Goal: Task Accomplishment & Management: Complete application form

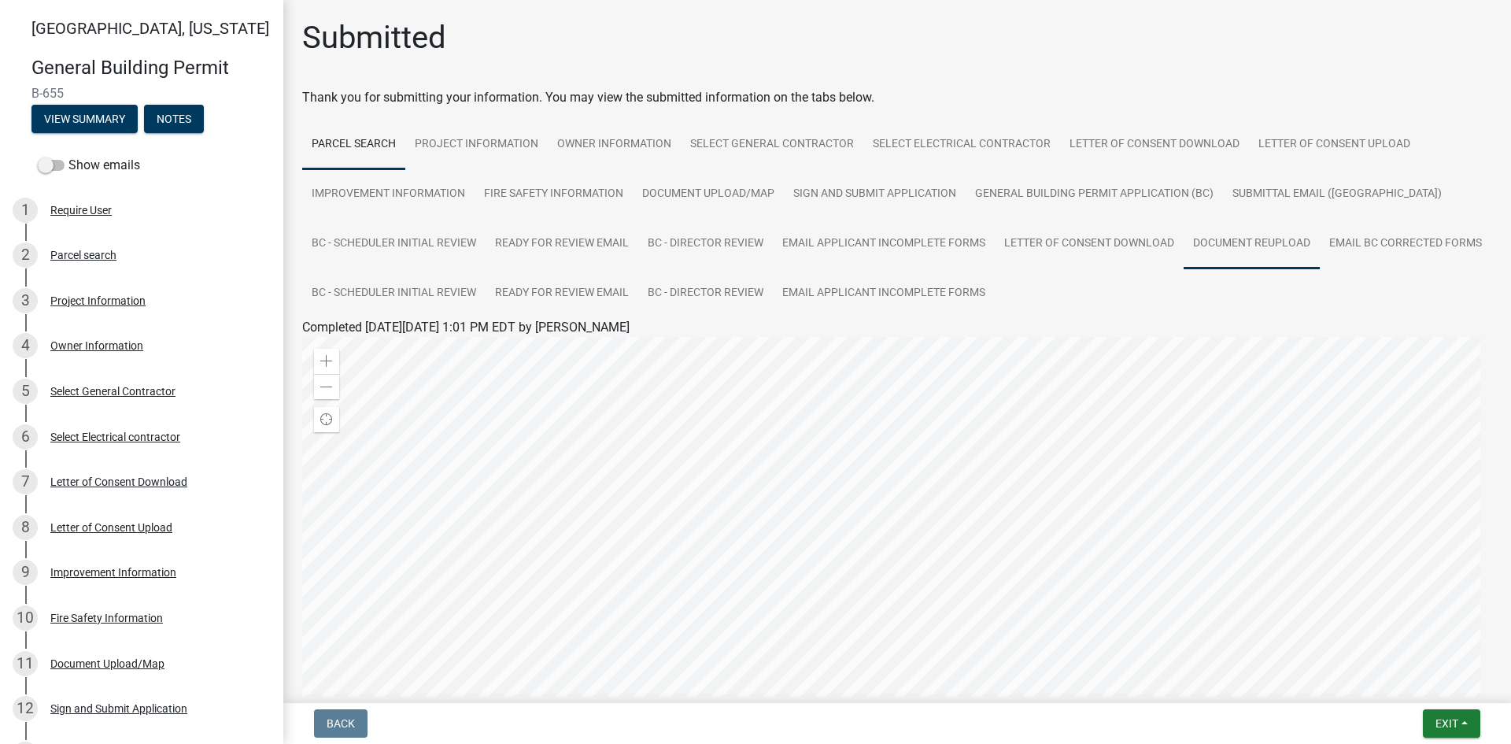
click at [1233, 242] on link "Document Reupload" at bounding box center [1252, 244] width 136 height 50
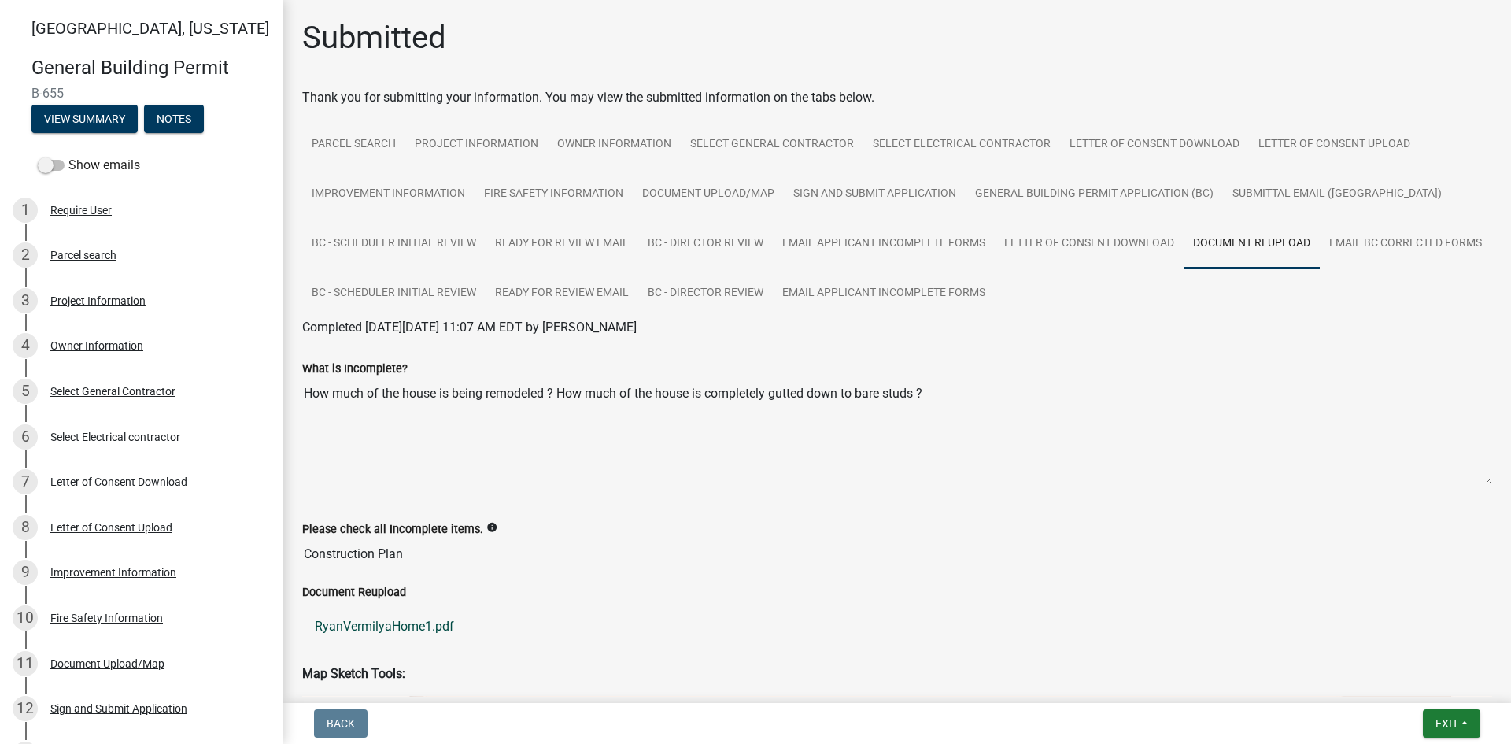
click at [412, 628] on link "RyanVermilyaHome1.pdf" at bounding box center [897, 627] width 1190 height 38
click at [708, 198] on link "Document Upload/Map" at bounding box center [708, 194] width 151 height 50
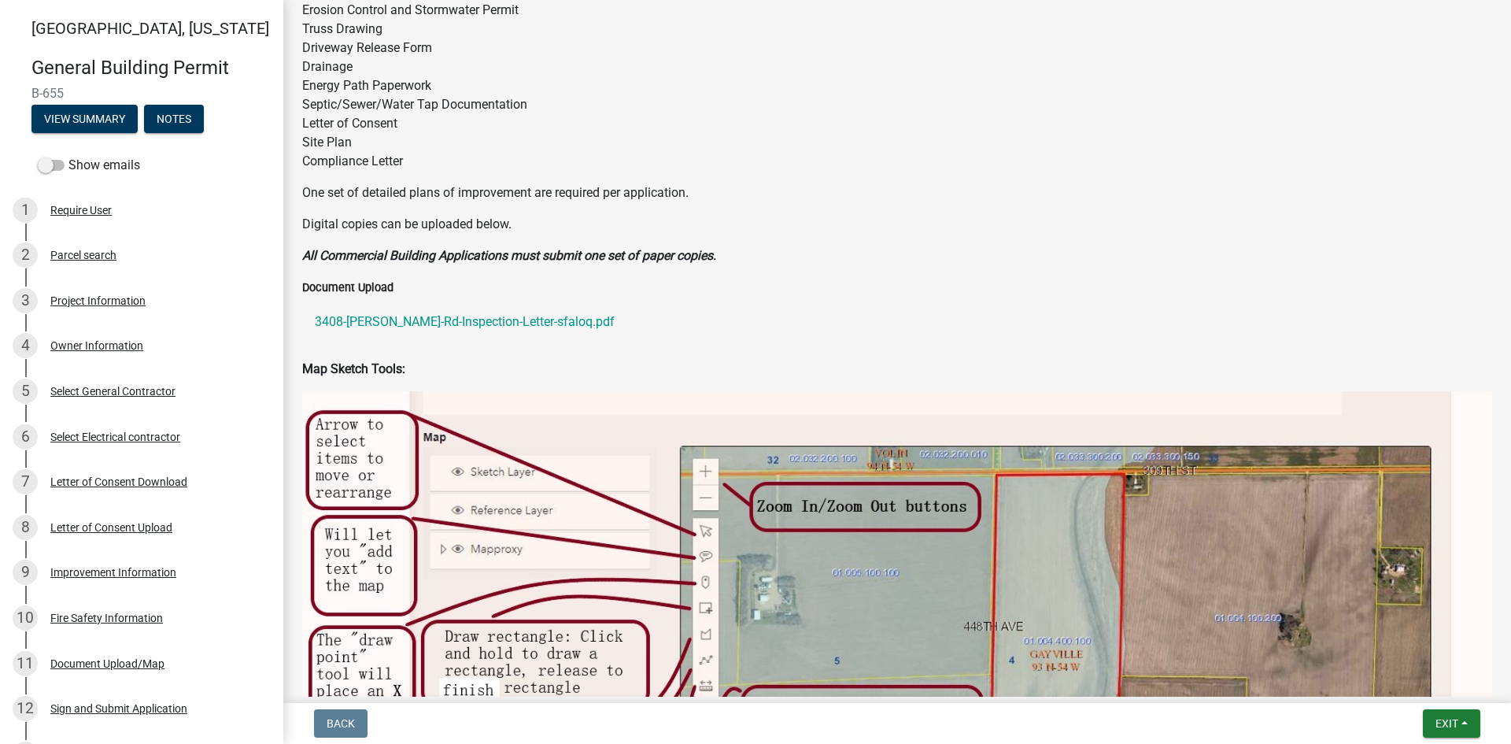
scroll to position [472, 0]
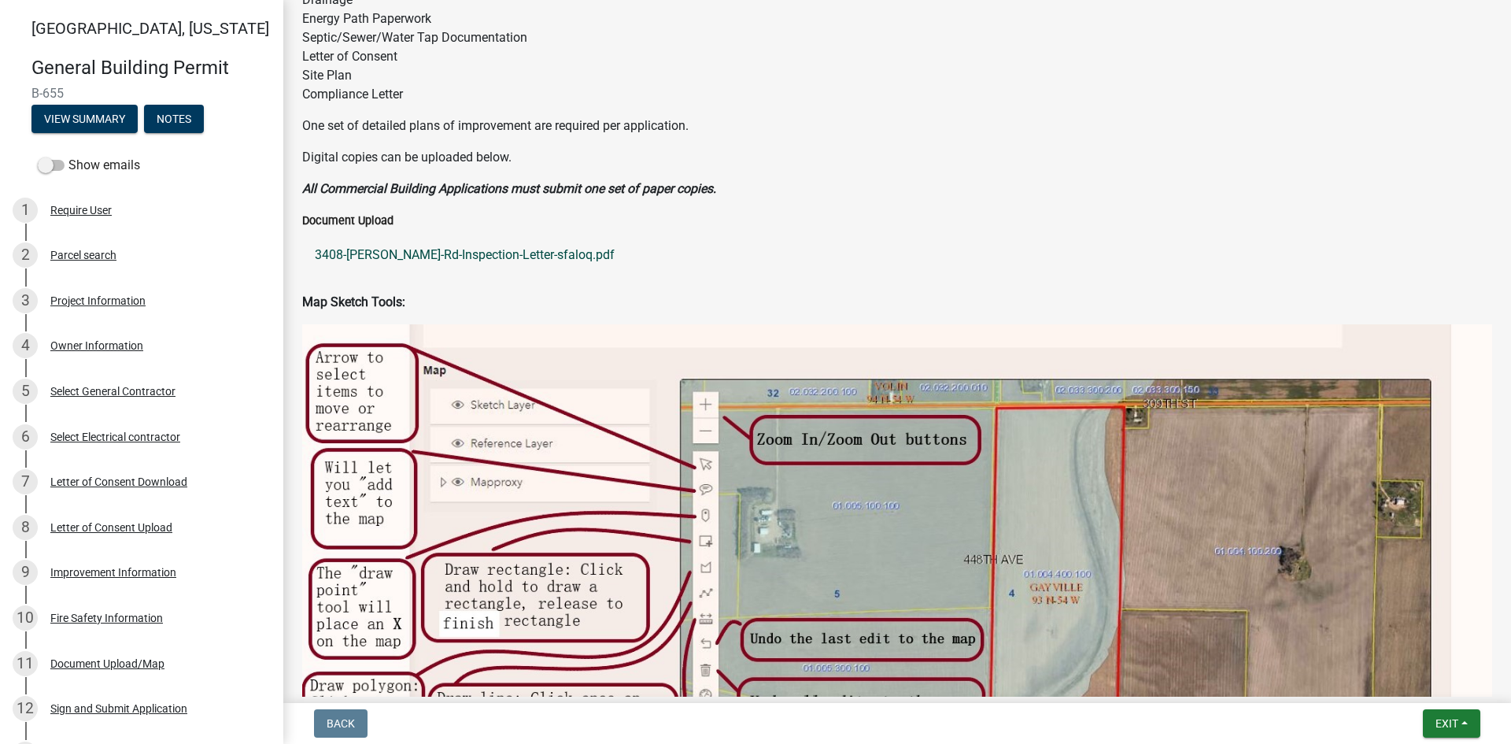
click at [478, 255] on link "3408-[PERSON_NAME]-Rd-Inspection-Letter-sfaloq.pdf" at bounding box center [897, 255] width 1190 height 38
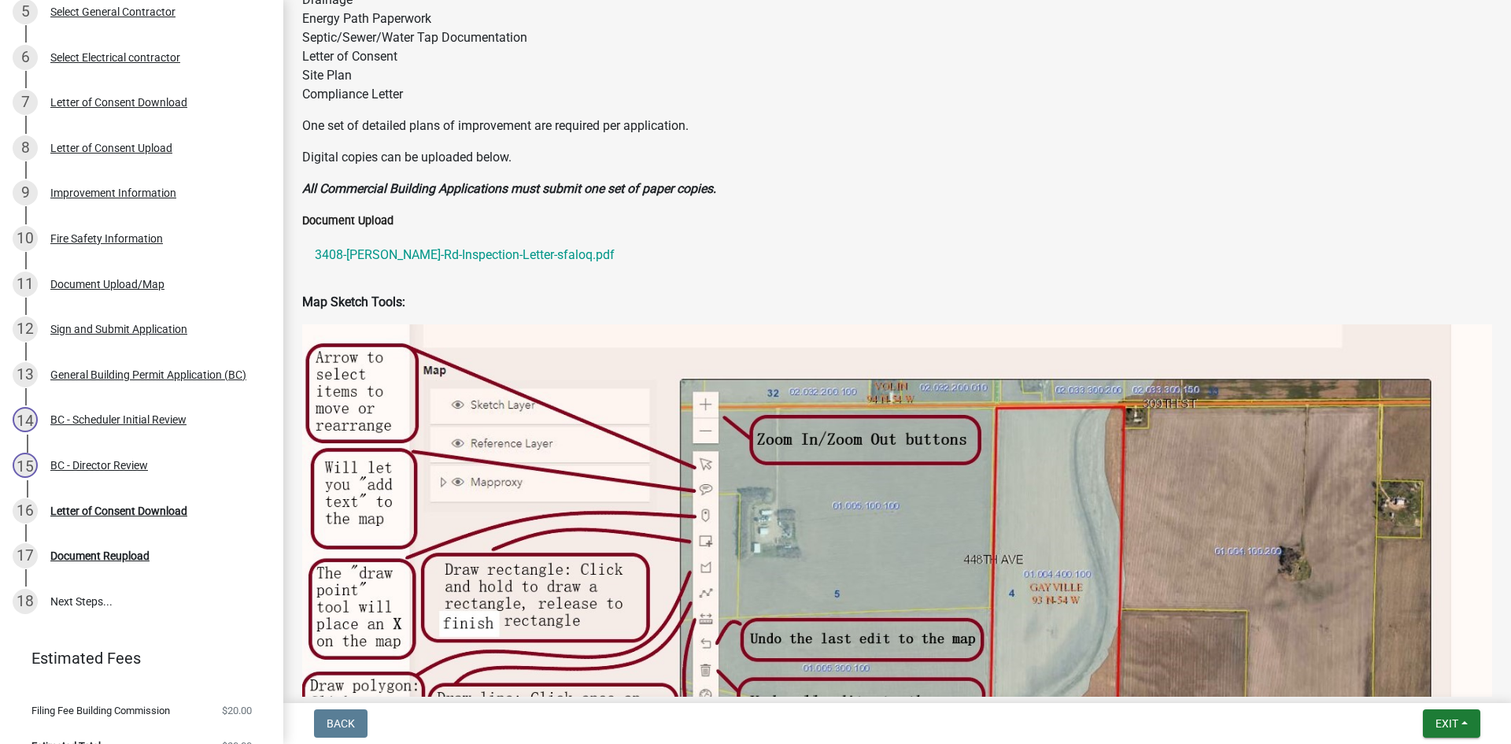
scroll to position [405, 0]
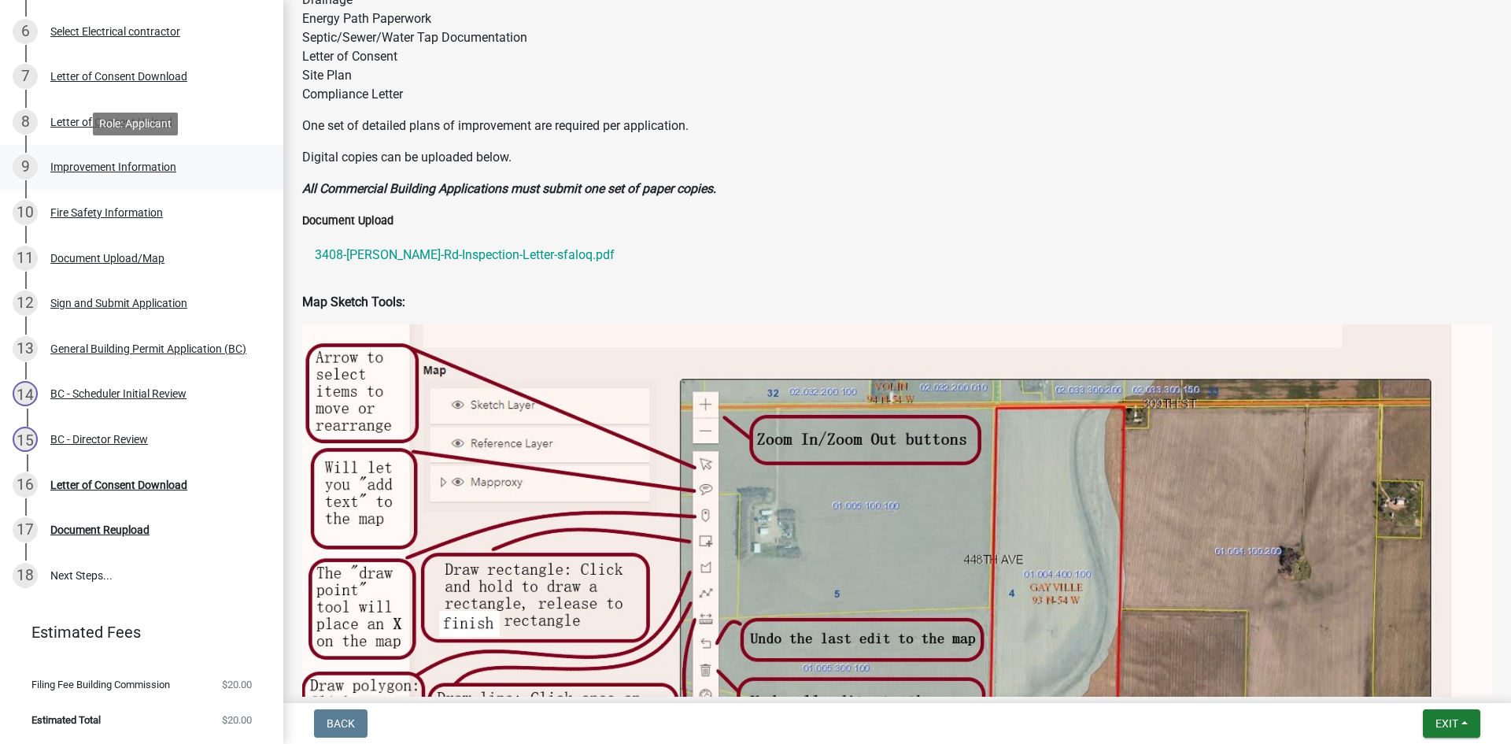
click at [87, 176] on div "9 Improvement Information" at bounding box center [136, 166] width 246 height 25
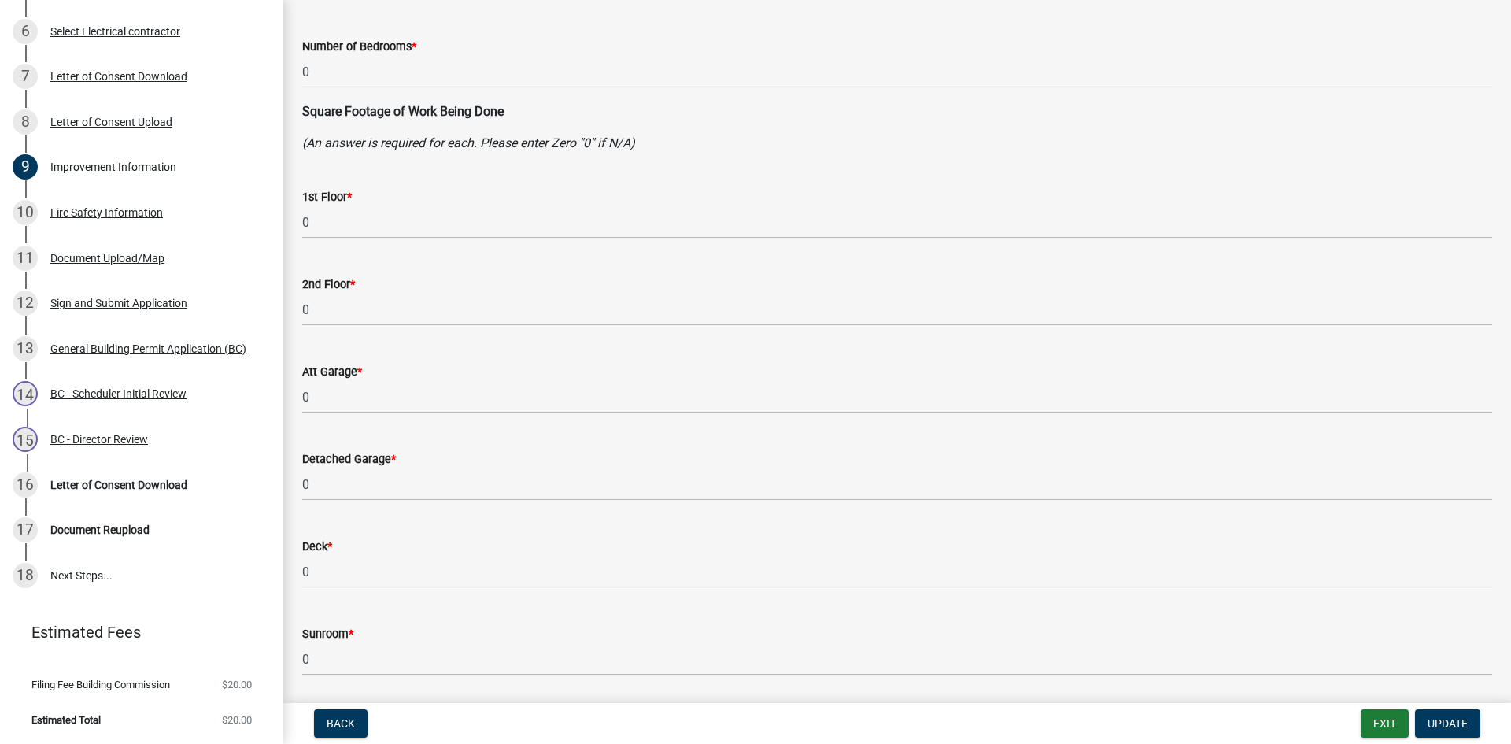
scroll to position [236, 0]
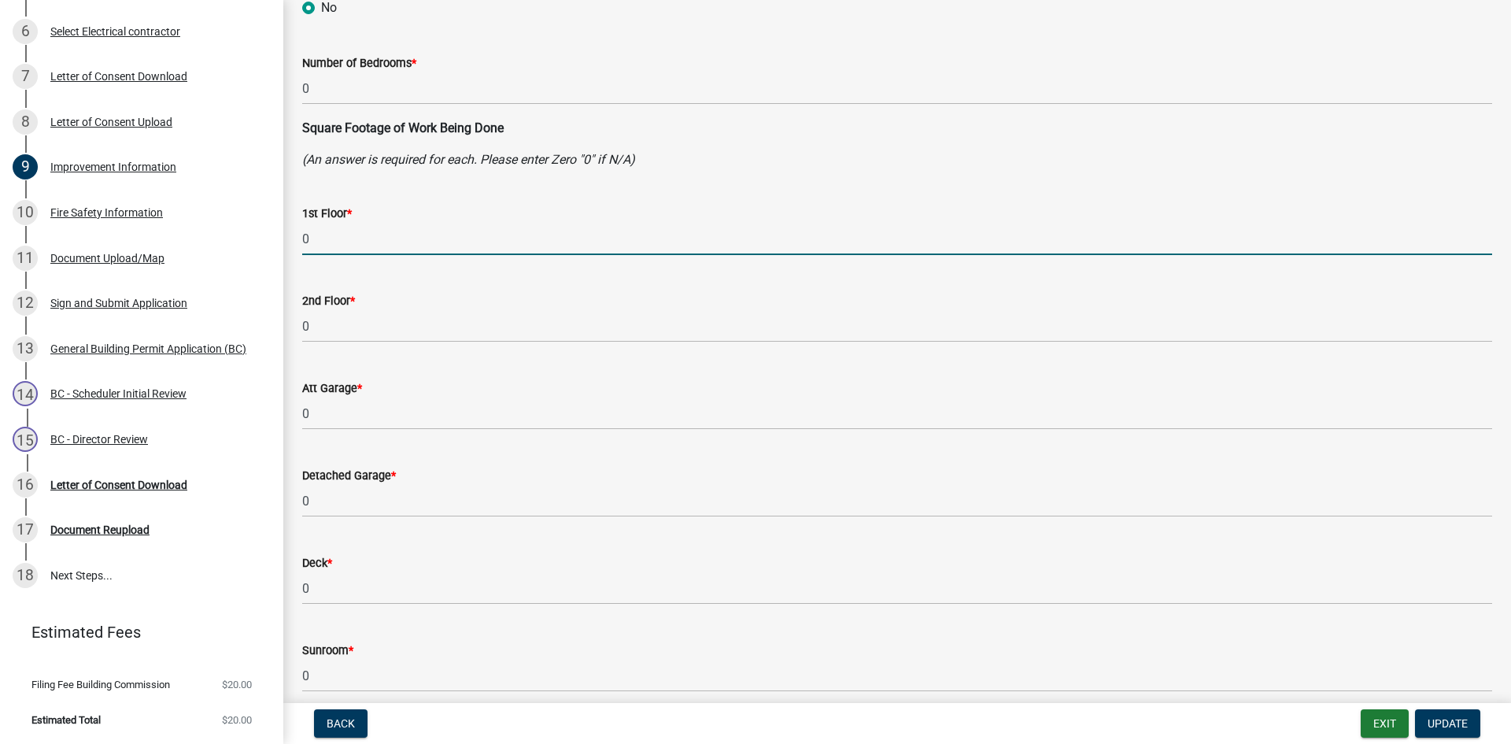
click at [363, 233] on input "0" at bounding box center [897, 239] width 1190 height 32
type input "1374"
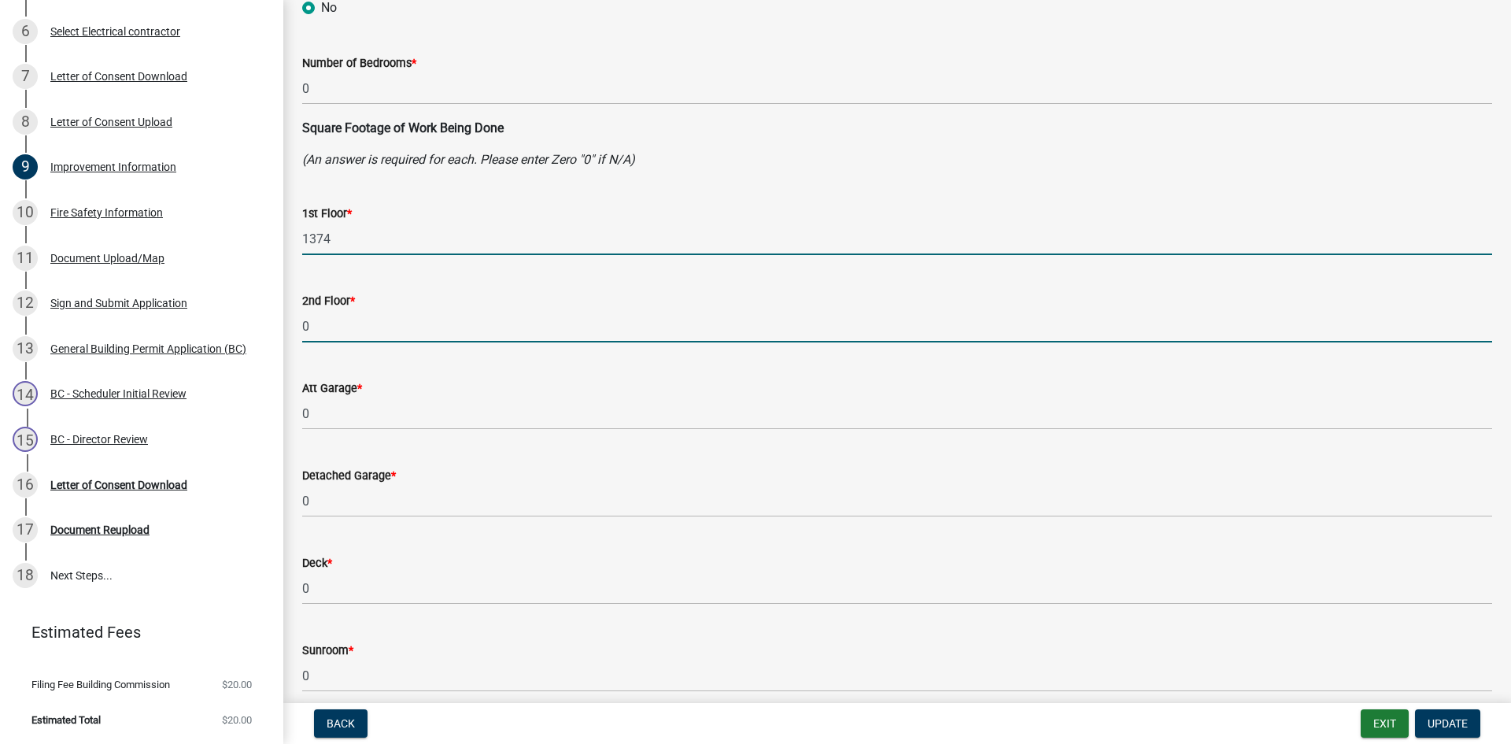
drag, startPoint x: 312, startPoint y: 325, endPoint x: 282, endPoint y: 320, distance: 31.1
click at [282, 321] on div "[GEOGRAPHIC_DATA], [US_STATE] General Building Permit B-655 View Summary Notes …" at bounding box center [755, 372] width 1511 height 744
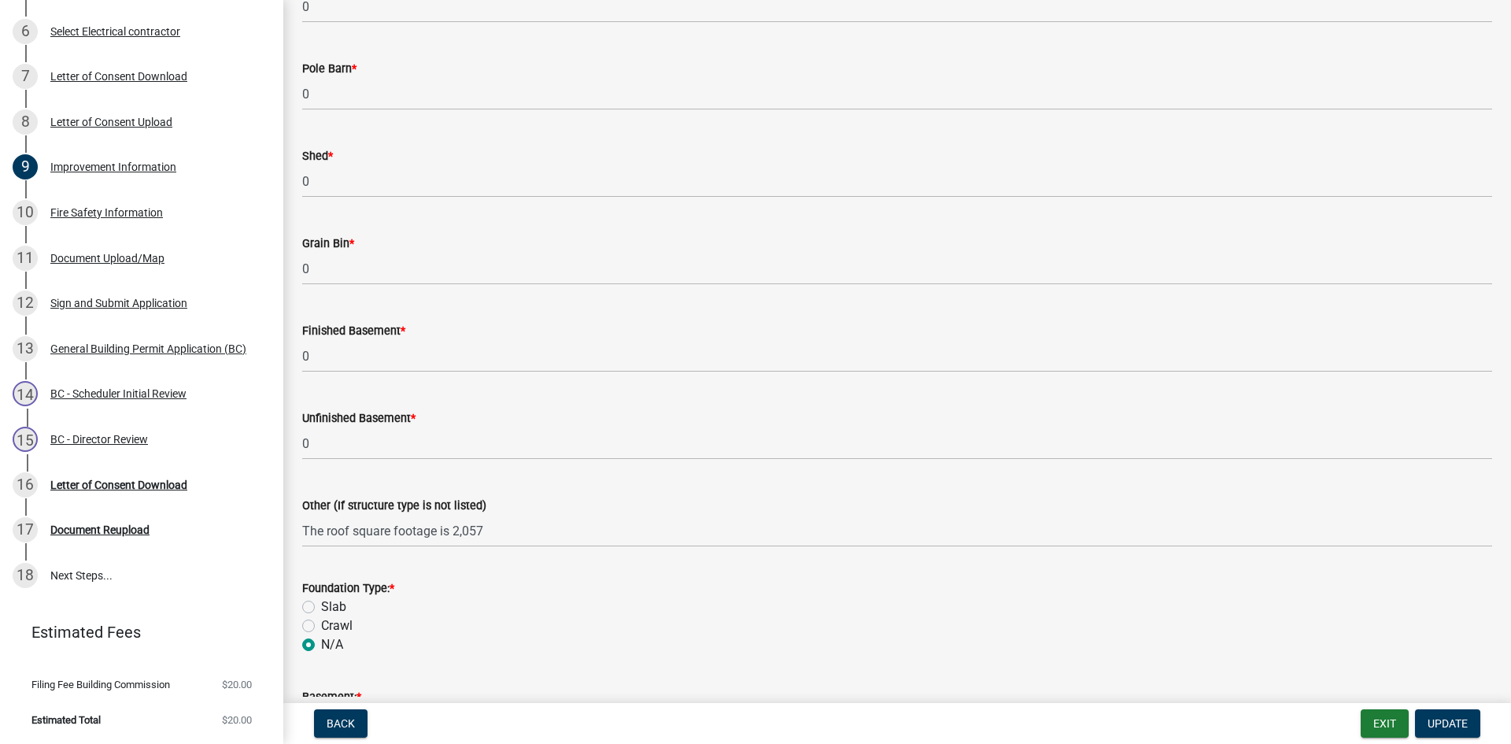
scroll to position [1023, 0]
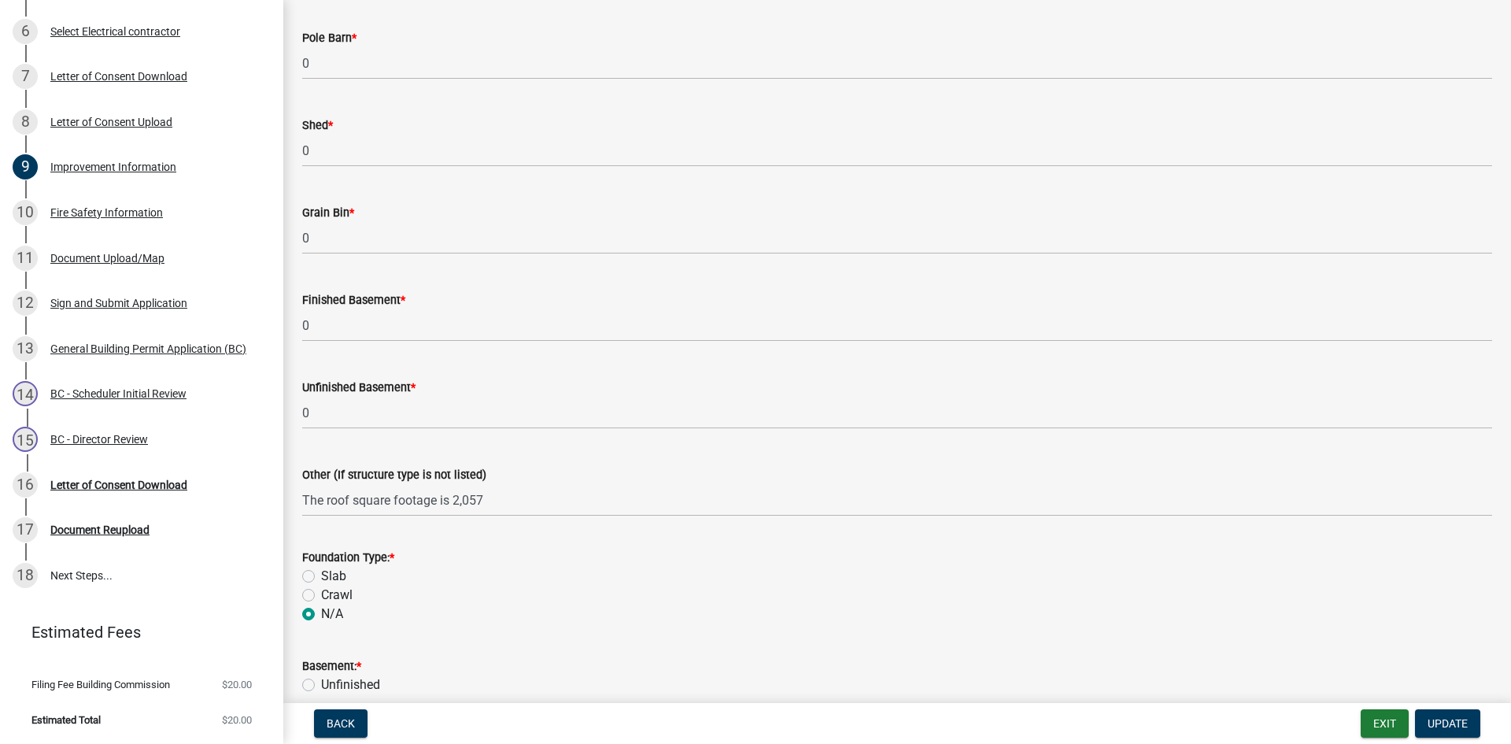
type input "1374"
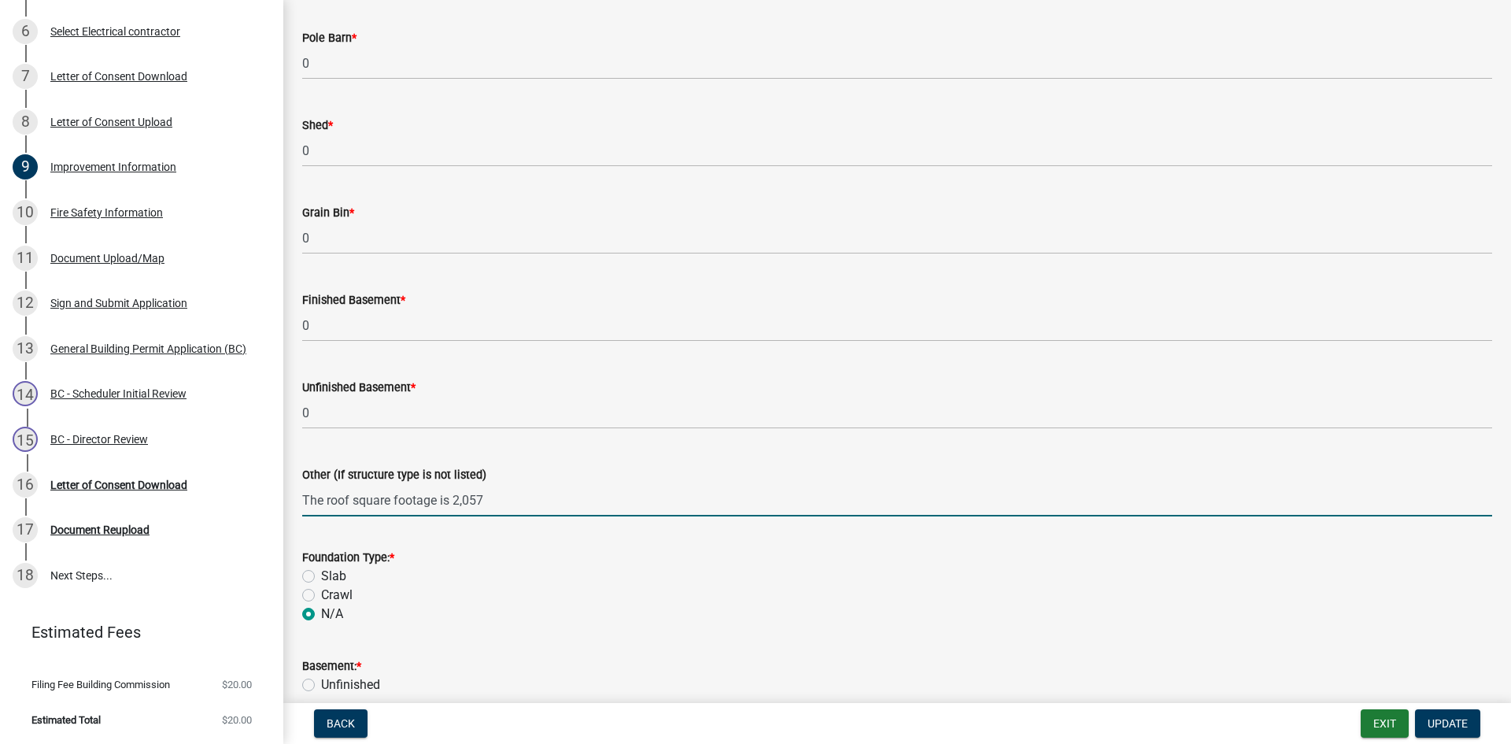
drag, startPoint x: 436, startPoint y: 505, endPoint x: 274, endPoint y: 514, distance: 162.4
click at [290, 522] on div "Improvement Information share Share Will the structure be heated? * Yes No Will…" at bounding box center [897, 311] width 1228 height 2631
click at [1440, 726] on span "Update" at bounding box center [1448, 723] width 40 height 13
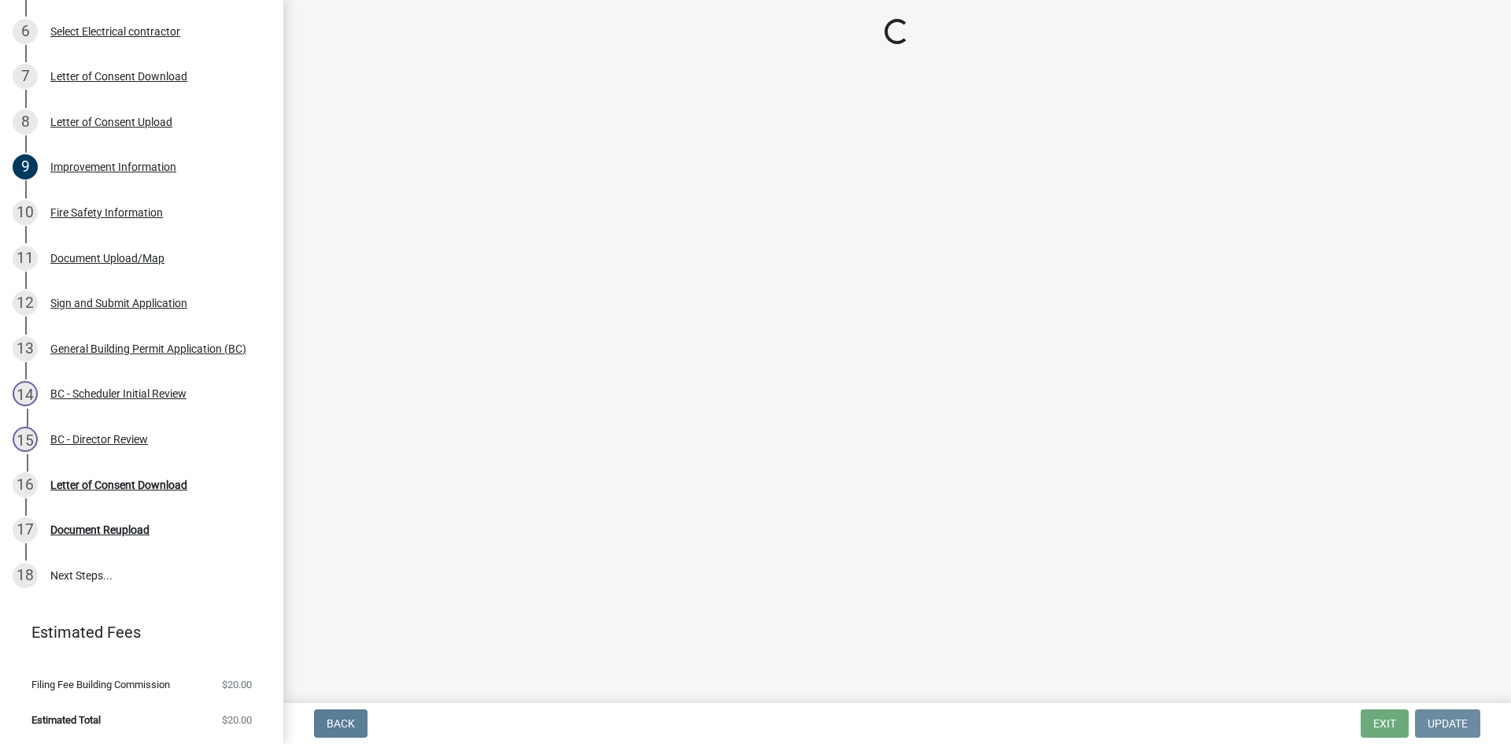
scroll to position [0, 0]
